Goal: Communication & Community: Answer question/provide support

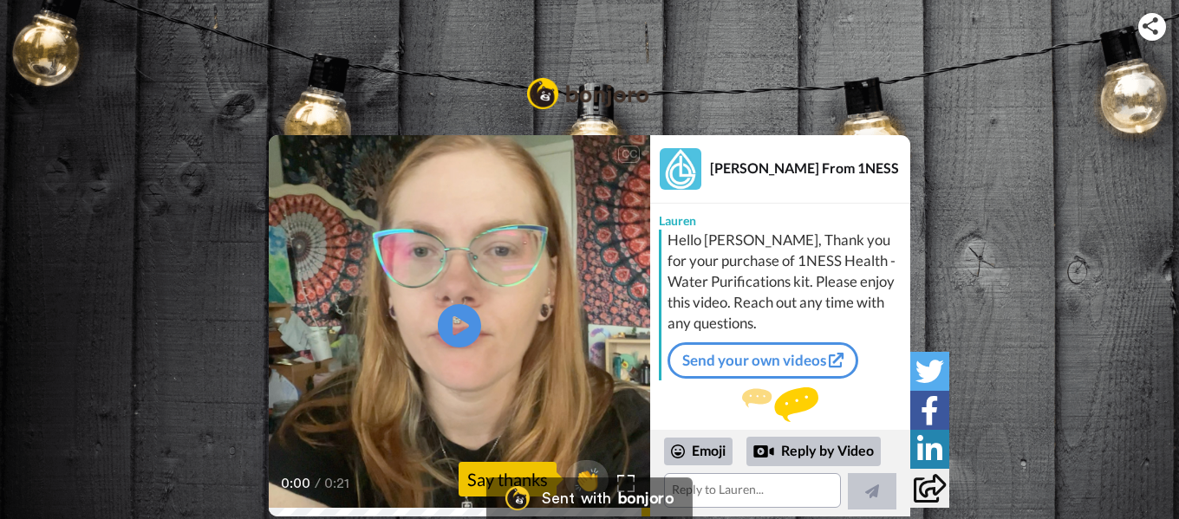
scroll to position [29, 0]
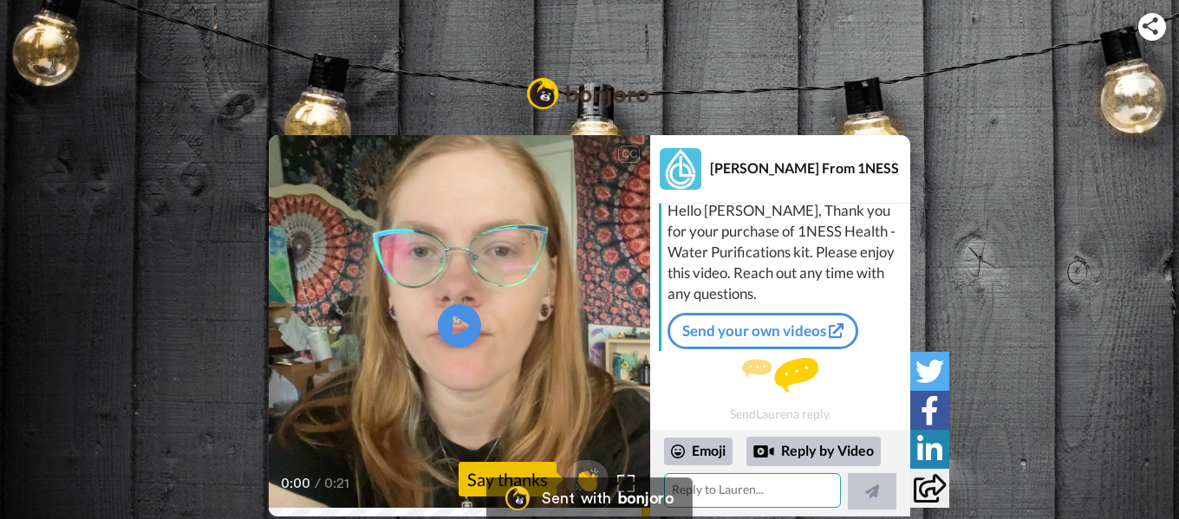
click at [709, 495] on textarea at bounding box center [752, 490] width 177 height 35
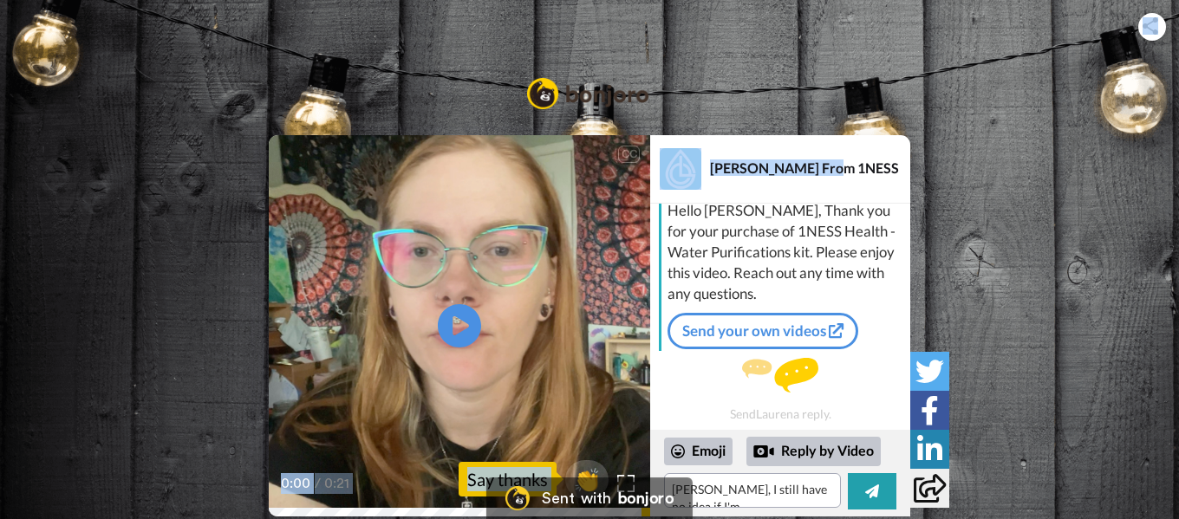
drag, startPoint x: 848, startPoint y: 161, endPoint x: 857, endPoint y: 80, distance: 82.0
click at [857, 80] on div "CC Play/Pause 0:00 / 0:21 👏 Say thanks [PERSON_NAME] From 1NESS [PERSON_NAME] H…" at bounding box center [589, 284] width 1179 height 465
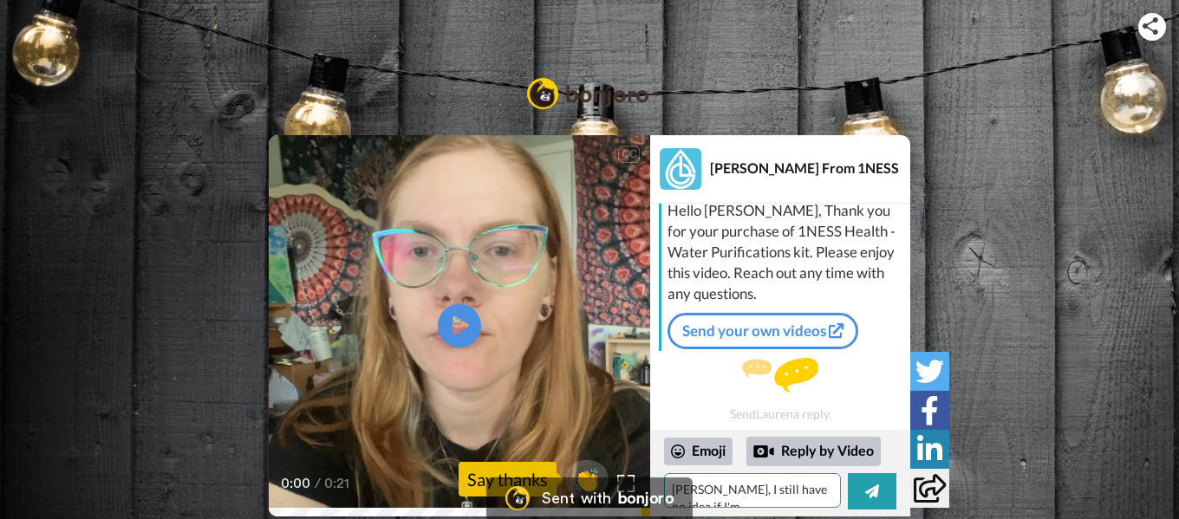
click at [830, 486] on textarea "[PERSON_NAME], I still have no idea if I'm" at bounding box center [752, 490] width 177 height 35
click at [692, 478] on div "Sent with bonjoro" at bounding box center [589, 499] width 206 height 42
click at [698, 504] on textarea "[PERSON_NAME], I still have no idea if I'm" at bounding box center [752, 490] width 177 height 35
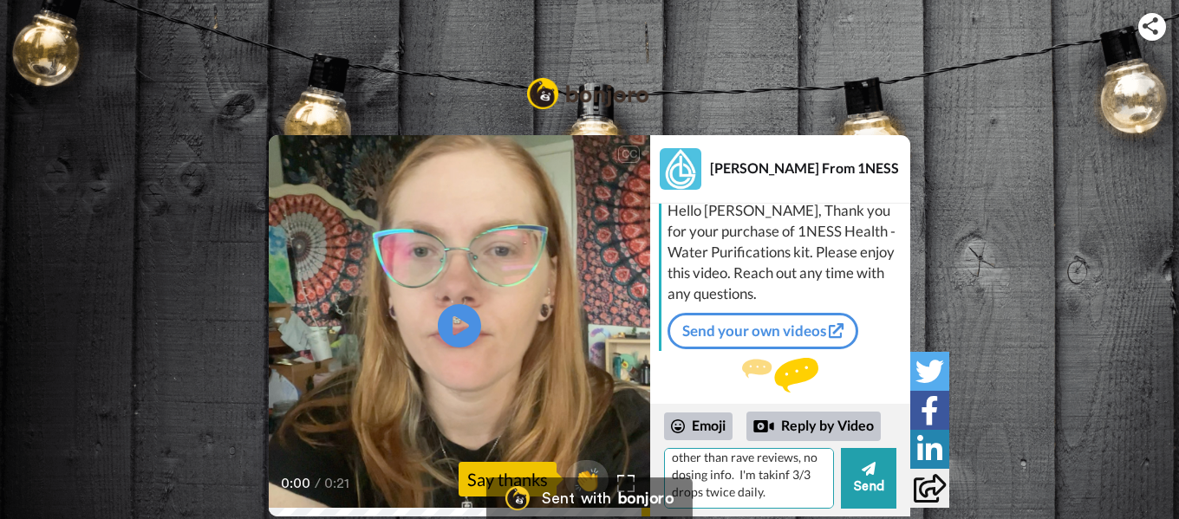
scroll to position [76, 0]
click at [758, 472] on textarea "[PERSON_NAME], I still have no idea if I'm taking the proper dose per day. I ca…" at bounding box center [749, 478] width 170 height 61
click at [784, 476] on textarea "[PERSON_NAME], I still have no idea if I'm taking the proper dose per day. I ca…" at bounding box center [749, 478] width 170 height 61
click at [769, 495] on textarea "[PERSON_NAME], I still have no idea if I'm taking the proper dose per day. I ca…" at bounding box center [749, 478] width 170 height 61
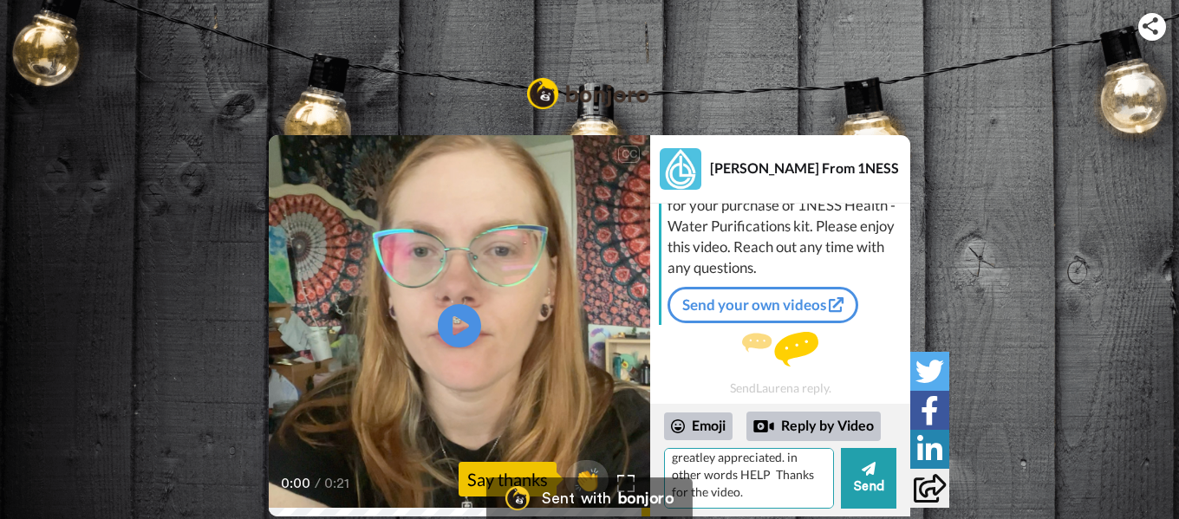
scroll to position [267, 0]
type textarea "[PERSON_NAME], I still have no idea if I'm taking the proper dose per day. I ca…"
click at [872, 471] on icon at bounding box center [869, 469] width 14 height 14
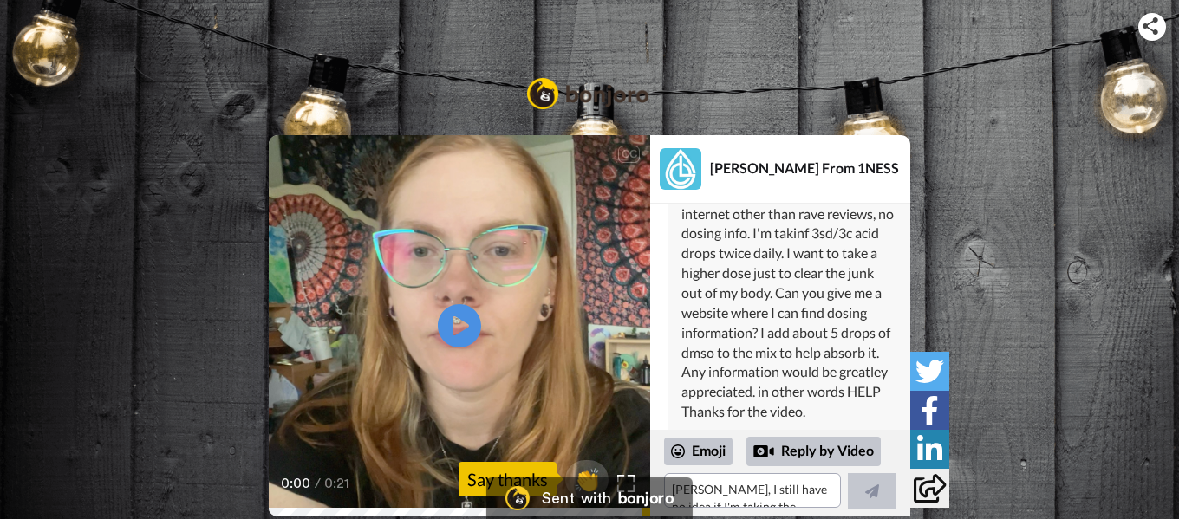
scroll to position [322, 0]
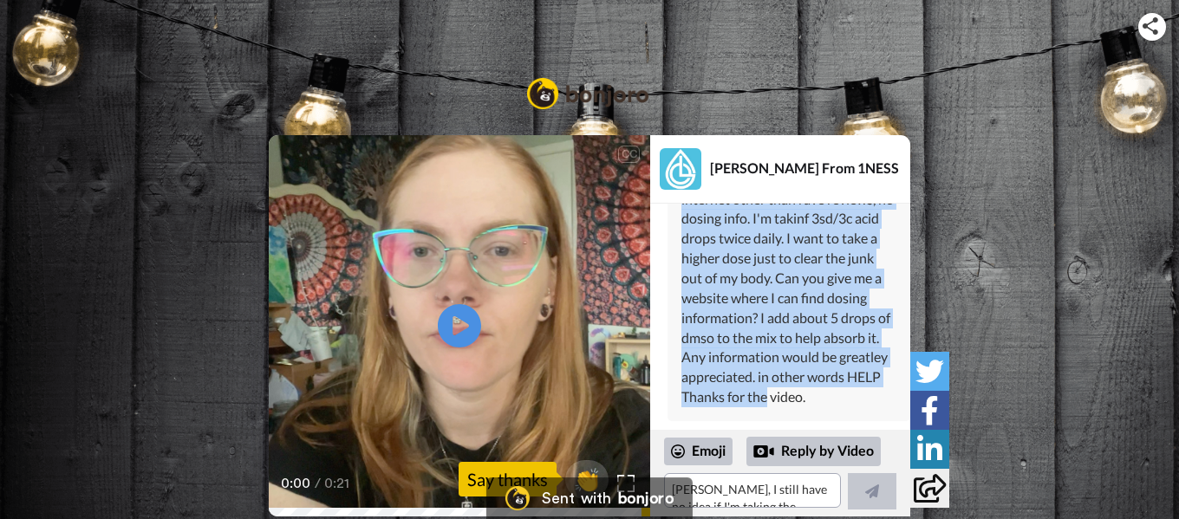
drag, startPoint x: 686, startPoint y: 257, endPoint x: 787, endPoint y: 400, distance: 176.0
click at [787, 400] on div "[PERSON_NAME] [PERSON_NAME], I still have no idea if I'm taking the proper dose…" at bounding box center [788, 256] width 243 height 329
copy div "[PERSON_NAME], I still have no idea if I'm taking the proper dose per day. I ca…"
click at [599, 497] on div "Sent with" at bounding box center [576, 499] width 69 height 16
